Goal: Task Accomplishment & Management: Complete application form

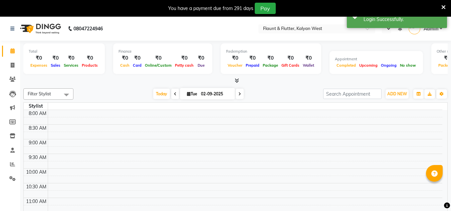
select select "en"
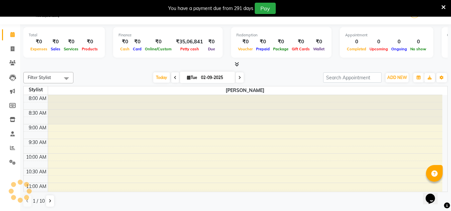
scroll to position [17, 0]
click at [15, 49] on span at bounding box center [13, 49] width 12 height 8
select select "service"
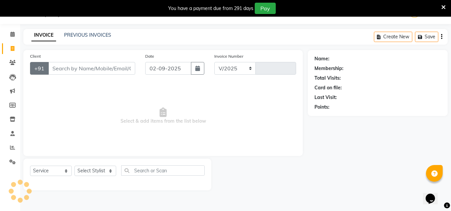
select select "4941"
type input "0948"
click at [94, 35] on link "PREVIOUS INVOICES" at bounding box center [87, 35] width 47 height 6
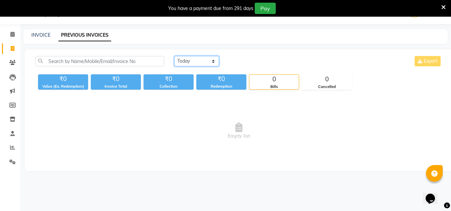
drag, startPoint x: 201, startPoint y: 60, endPoint x: 205, endPoint y: 87, distance: 27.3
click at [205, 87] on div "[DATE] [DATE] Custom Range Export ₹0 Value (Ex. Redemption) ₹0 Invoice Total ₹0…" at bounding box center [238, 73] width 414 height 34
click at [174, 56] on select "[DATE] [DATE] Custom Range" at bounding box center [196, 61] width 45 height 10
drag, startPoint x: 209, startPoint y: 65, endPoint x: 209, endPoint y: 86, distance: 21.7
click at [209, 86] on div "[DATE] [DATE] Custom Range [DATE] - [DATE] Export ₹0 Value (Ex. Redemption) ₹0 …" at bounding box center [238, 73] width 414 height 34
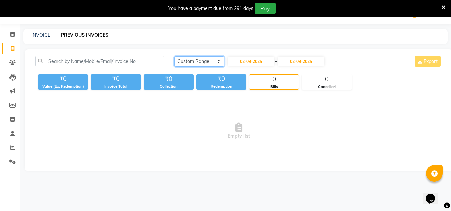
select select "[DATE]"
click at [174, 56] on select "[DATE] [DATE] Custom Range" at bounding box center [199, 61] width 50 height 10
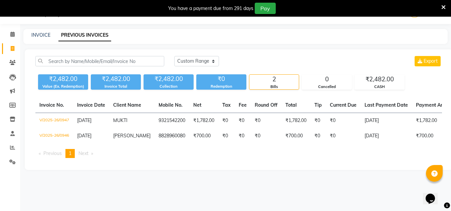
click at [38, 32] on div "INVOICE" at bounding box center [40, 35] width 19 height 7
click at [39, 34] on link "INVOICE" at bounding box center [40, 35] width 19 height 6
select select "service"
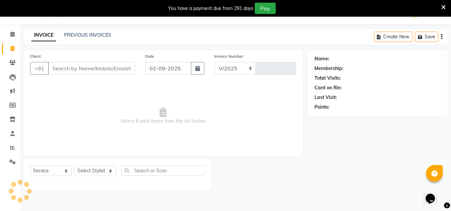
select select "4941"
type input "0948"
click at [98, 169] on select "Select Stylist" at bounding box center [95, 171] width 42 height 10
select select "53415"
click at [74, 166] on select "Select Stylist [PERSON_NAME] [PERSON_NAME] [PERSON_NAME] [PERSON_NAME] [PERSON_…" at bounding box center [95, 171] width 42 height 10
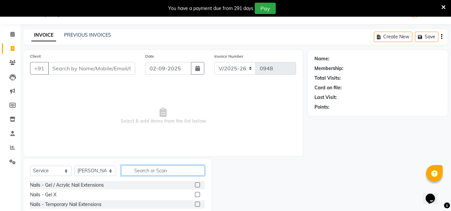
click at [162, 173] on input "text" at bounding box center [162, 170] width 83 height 10
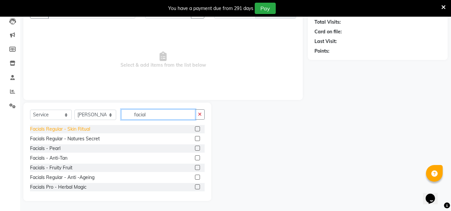
type input "facial"
click at [63, 128] on div "Facials Regular - Skin Ritual" at bounding box center [60, 129] width 60 height 7
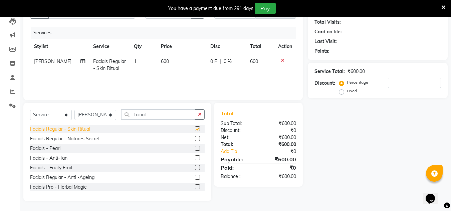
checkbox input "false"
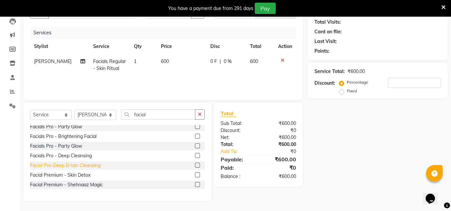
scroll to position [110, 0]
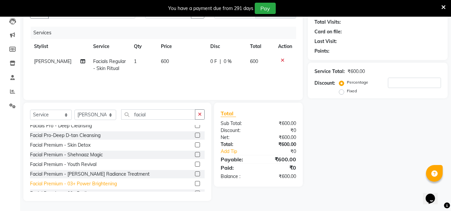
click at [76, 181] on div "Facial Premium - 03+ Power Brightening" at bounding box center [73, 184] width 87 height 7
checkbox input "false"
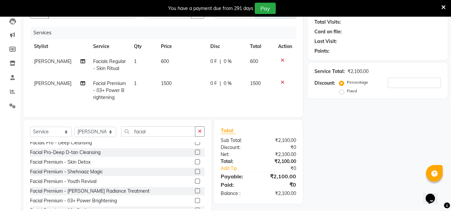
click at [282, 60] on icon at bounding box center [283, 60] width 4 height 5
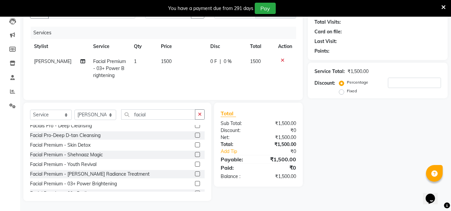
click at [163, 68] on td "1500" at bounding box center [181, 68] width 49 height 29
select select "53415"
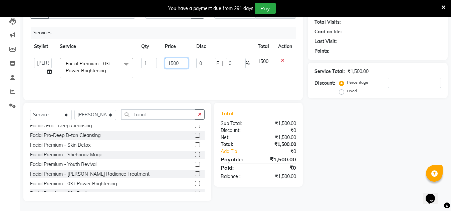
click at [182, 63] on input "1500" at bounding box center [176, 63] width 23 height 10
type input "1"
type input "1000"
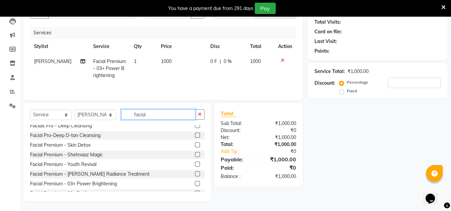
click at [151, 112] on input "facial" at bounding box center [158, 114] width 74 height 10
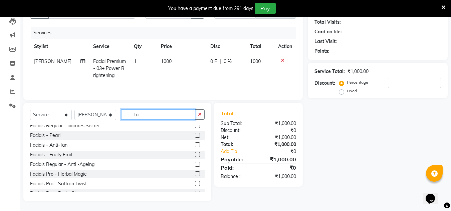
scroll to position [207, 0]
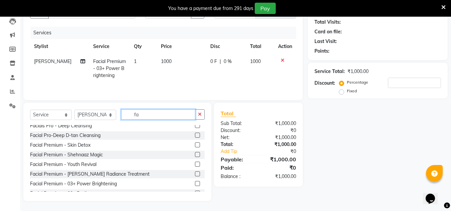
type input "f"
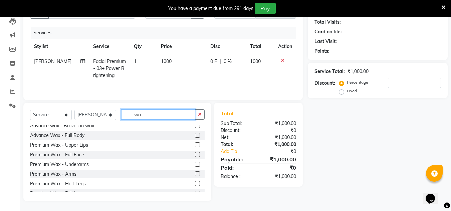
scroll to position [187, 0]
type input "wax"
click at [60, 152] on div "Premium Wax - Full Face" at bounding box center [57, 154] width 54 height 7
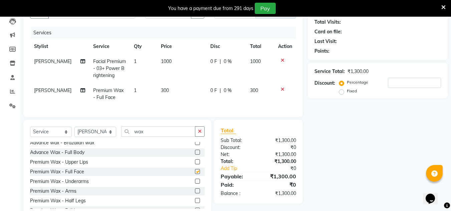
checkbox input "false"
click at [168, 135] on input "wax" at bounding box center [158, 131] width 74 height 10
type input "w"
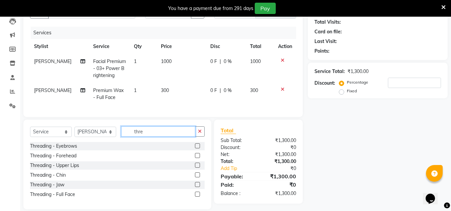
scroll to position [0, 0]
type input "thre"
click at [54, 150] on div "Threading - Eyebrows" at bounding box center [53, 146] width 47 height 7
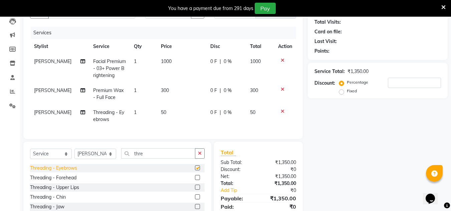
checkbox input "false"
click at [92, 157] on select "Select Stylist [PERSON_NAME] [PERSON_NAME] [PERSON_NAME] [PERSON_NAME] [PERSON_…" at bounding box center [95, 154] width 42 height 10
select select "52860"
click at [74, 154] on select "Select Stylist [PERSON_NAME] [PERSON_NAME] [PERSON_NAME] [PERSON_NAME] [PERSON_…" at bounding box center [95, 154] width 42 height 10
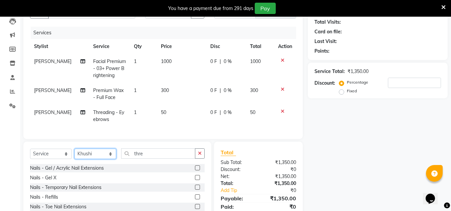
scroll to position [117, 0]
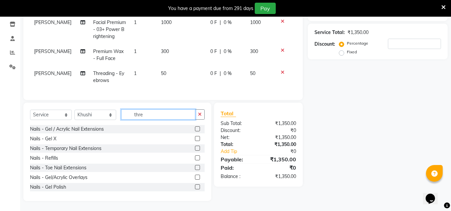
click at [147, 113] on input "thre" at bounding box center [158, 114] width 74 height 10
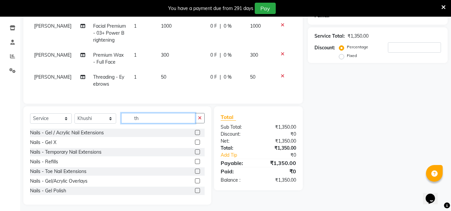
type input "t"
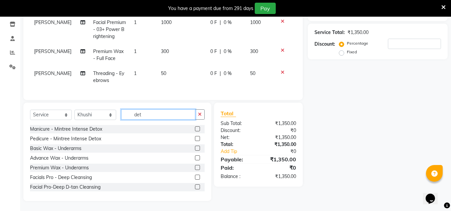
scroll to position [102, 0]
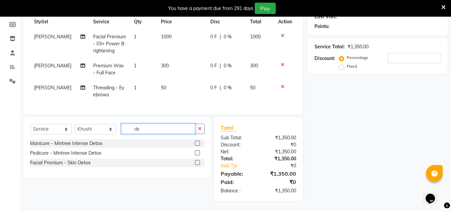
type input "d"
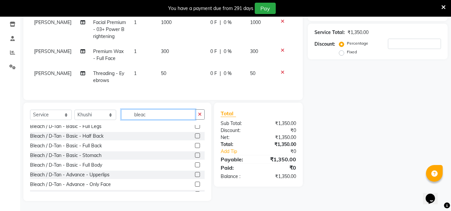
scroll to position [51, 0]
type input "bleac"
click at [99, 181] on div "Bleach / D-Tan - Advance - Only Face" at bounding box center [70, 184] width 81 height 7
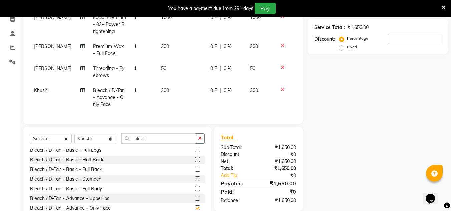
checkbox input "false"
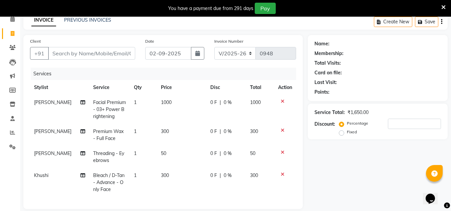
scroll to position [31, 0]
click at [62, 49] on input "Client" at bounding box center [91, 53] width 87 height 13
type input "8"
type input "0"
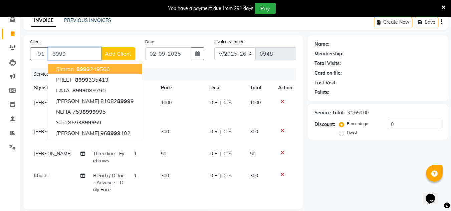
click at [80, 68] on span "8999" at bounding box center [82, 69] width 13 height 7
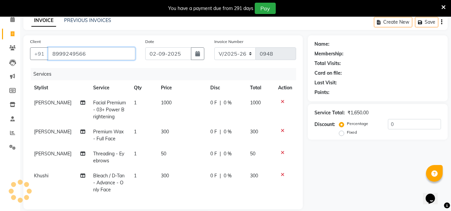
type input "8999249566"
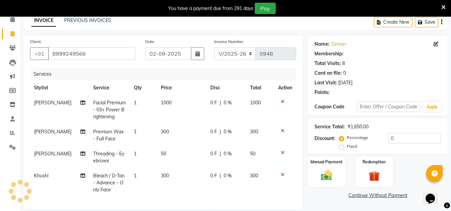
select select "1: Object"
